Goal: Task Accomplishment & Management: Use online tool/utility

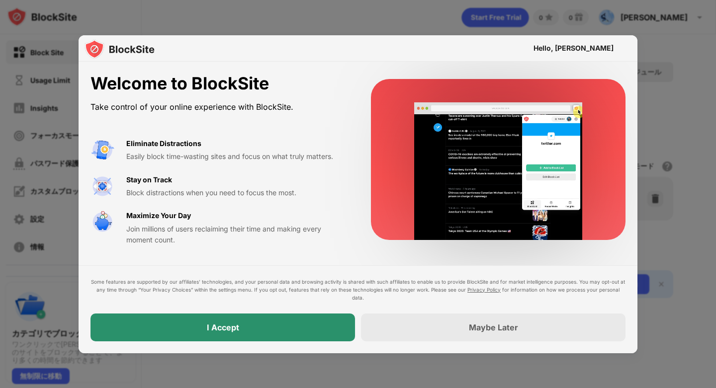
click at [281, 321] on div "I Accept" at bounding box center [222, 328] width 264 height 28
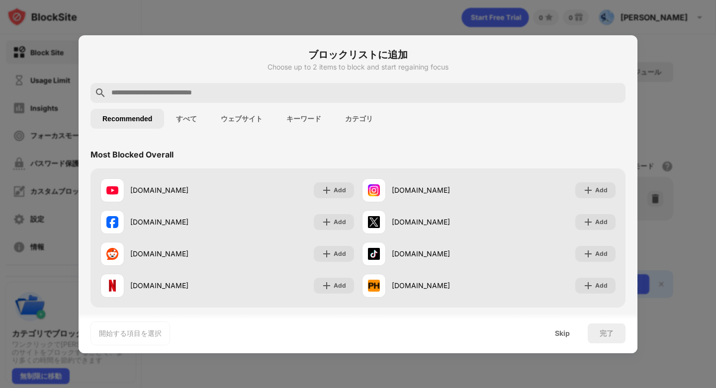
click at [250, 88] on input "text" at bounding box center [365, 93] width 511 height 12
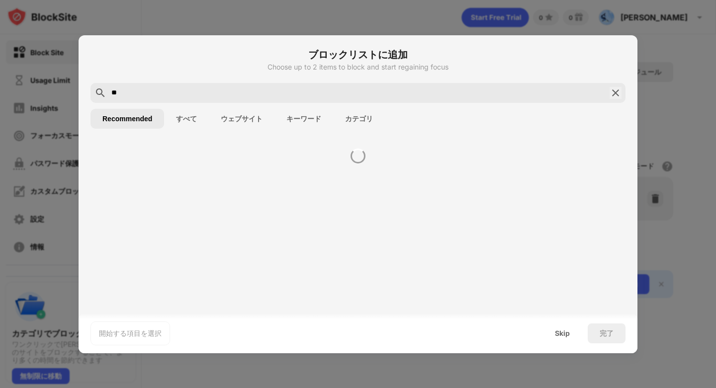
type input "*"
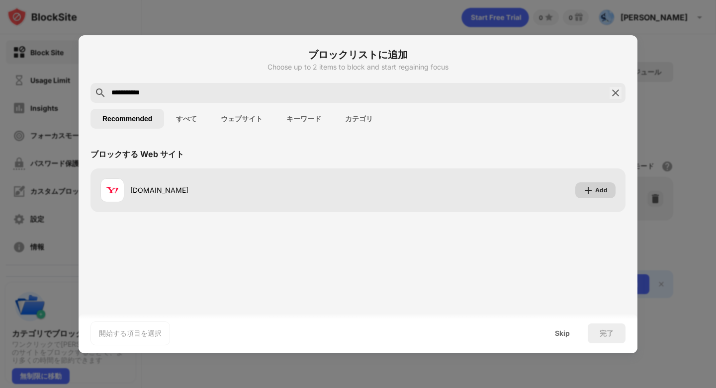
type input "**********"
click at [591, 189] on img at bounding box center [588, 190] width 10 height 10
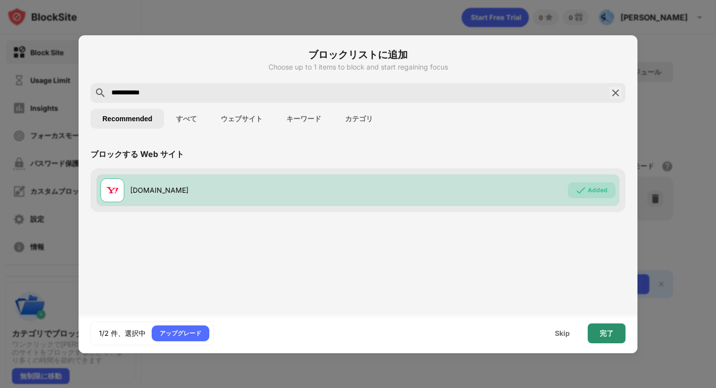
click at [610, 330] on div "完了" at bounding box center [606, 334] width 14 height 8
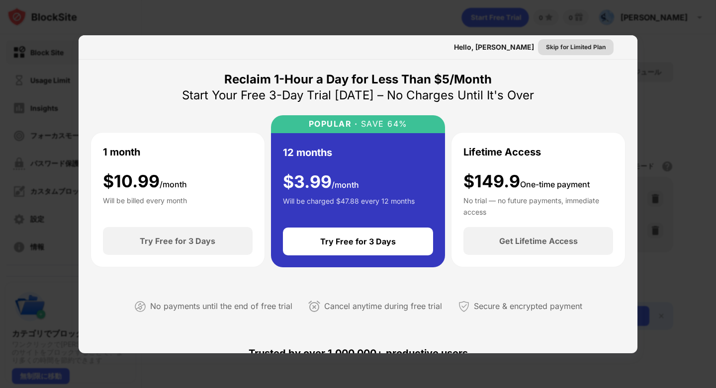
click at [558, 41] on div "Skip for Limited Plan" at bounding box center [576, 47] width 76 height 16
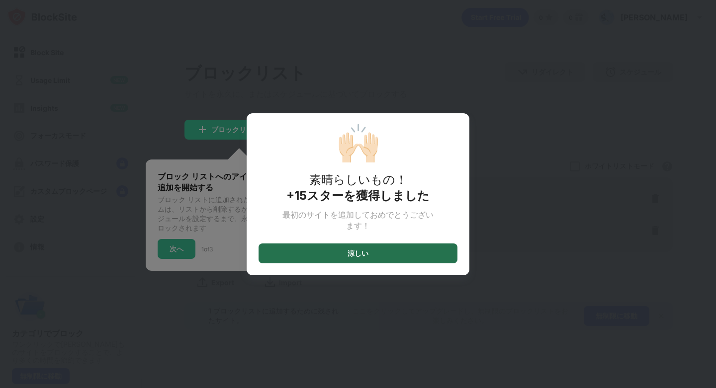
click at [431, 250] on div "涼しい" at bounding box center [357, 254] width 199 height 20
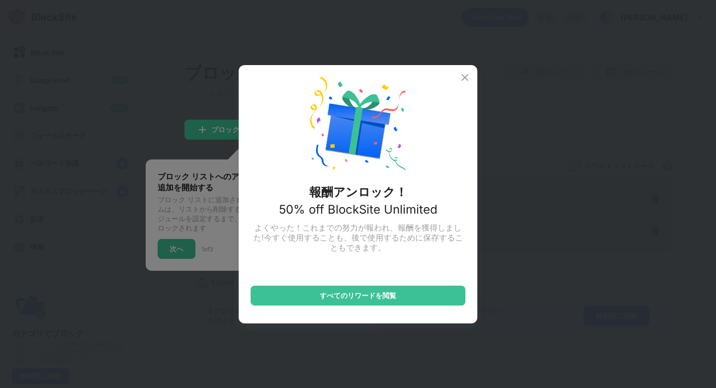
click at [465, 81] on img at bounding box center [465, 78] width 12 height 12
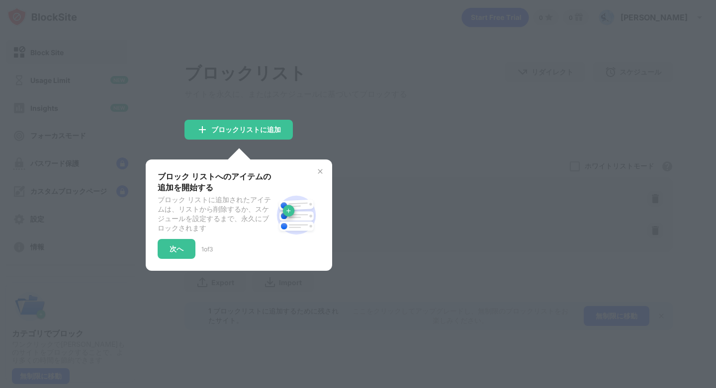
click at [316, 173] on img at bounding box center [320, 172] width 8 height 8
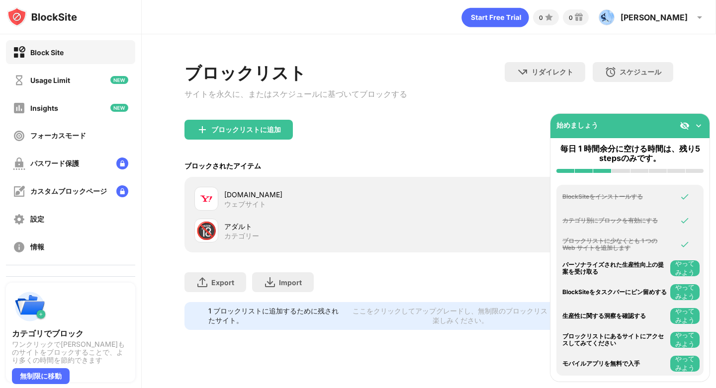
click at [703, 124] on img at bounding box center [698, 126] width 10 height 10
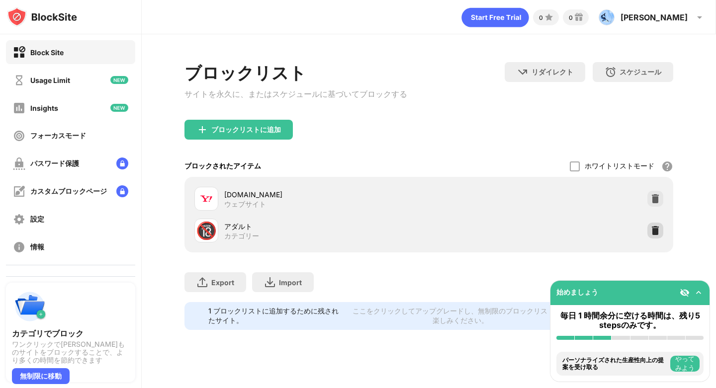
click at [655, 235] on img at bounding box center [655, 231] width 10 height 10
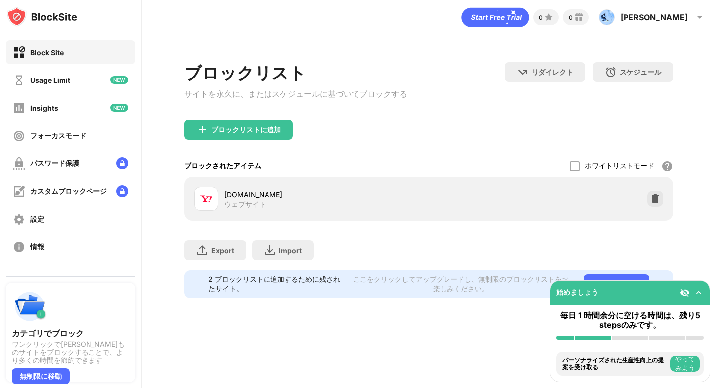
click at [697, 292] on img at bounding box center [698, 293] width 10 height 10
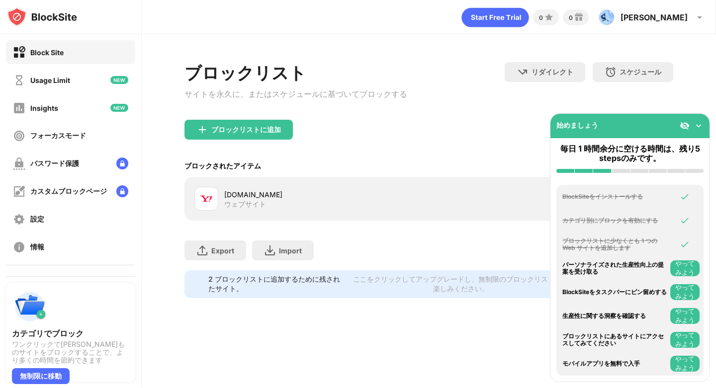
click at [699, 129] on img at bounding box center [698, 126] width 10 height 10
